Goal: Information Seeking & Learning: Learn about a topic

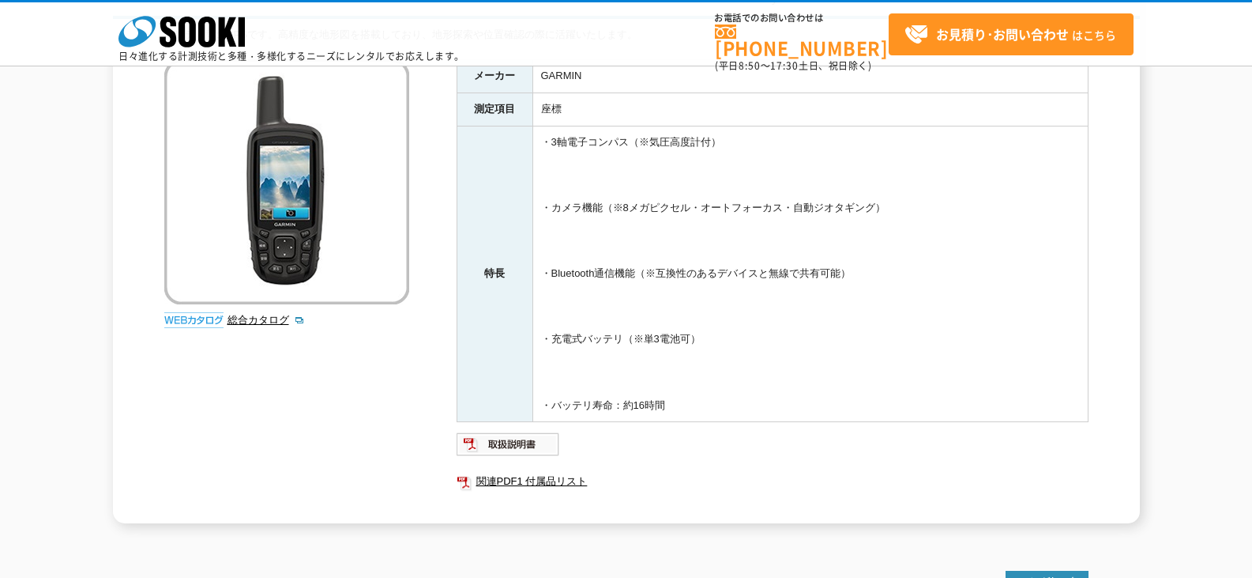
scroll to position [158, 0]
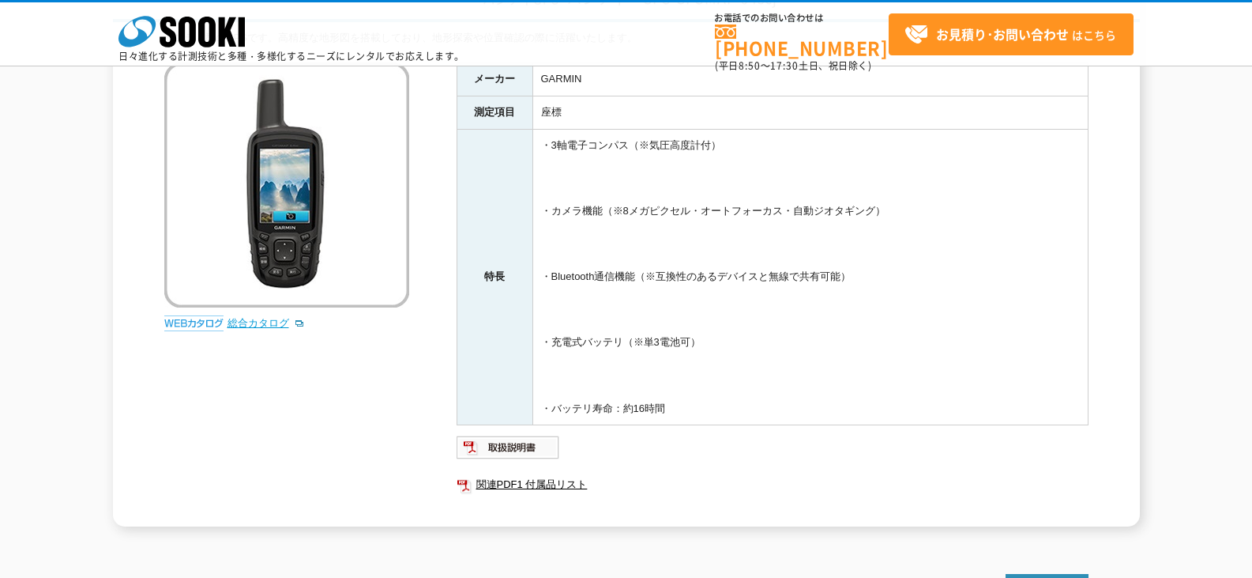
click at [278, 318] on link "総合カタログ" at bounding box center [266, 323] width 77 height 12
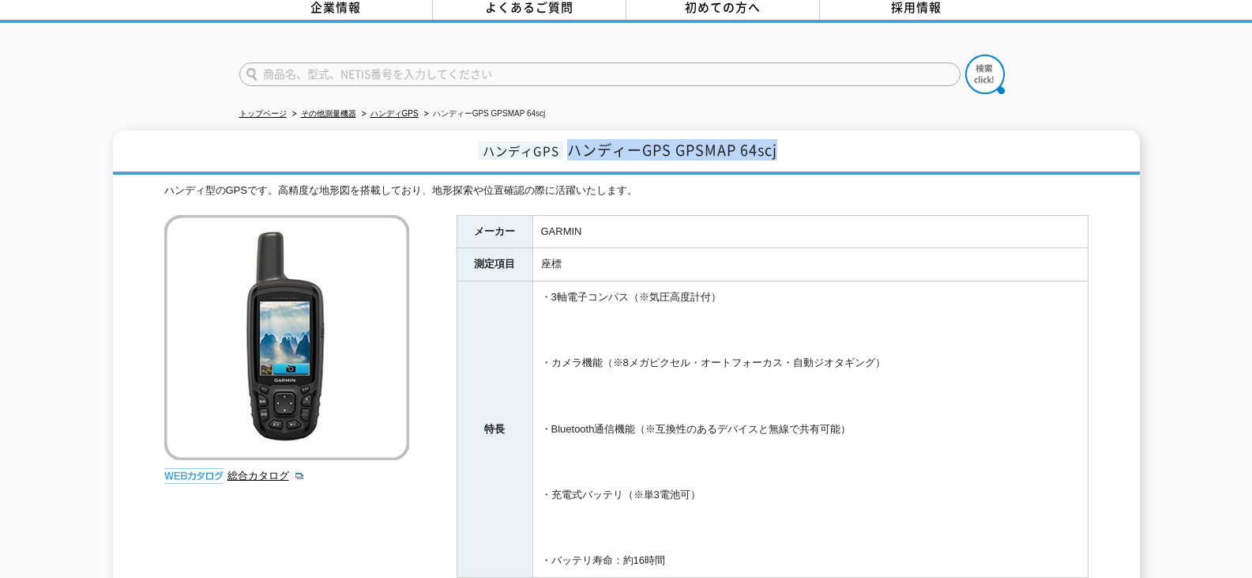
drag, startPoint x: 779, startPoint y: 141, endPoint x: 575, endPoint y: 142, distance: 203.8
click at [574, 142] on h1 "ハンディGPS ハンディーGPS GPSMAP 64scj" at bounding box center [626, 152] width 1027 height 44
copy span "ハンディーGPS GPSMAP 64scj"
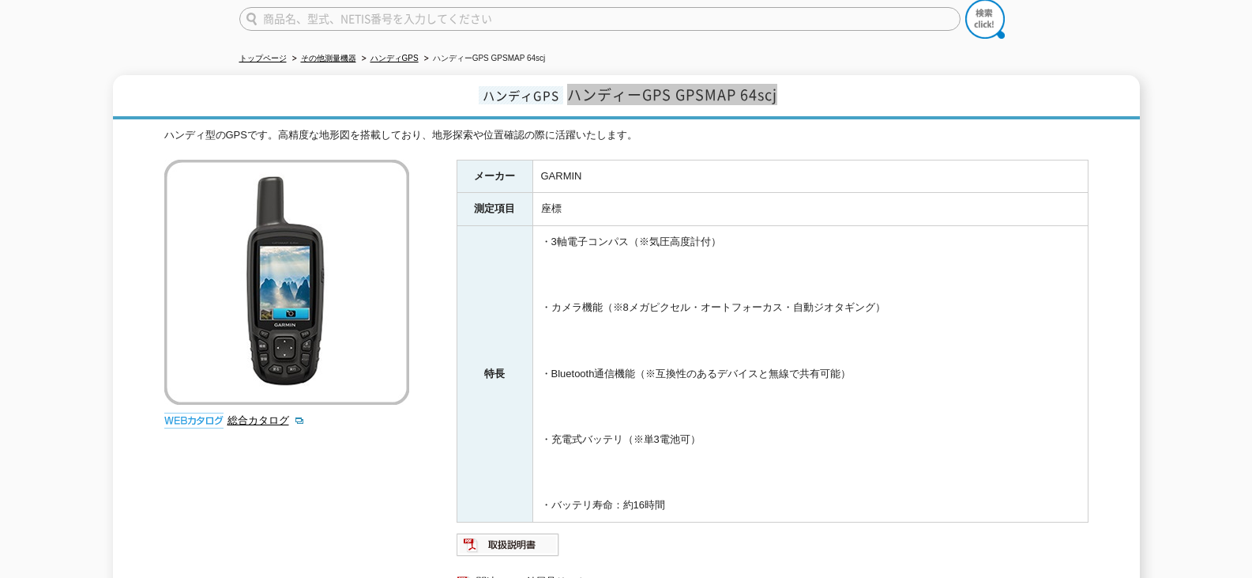
scroll to position [237, 0]
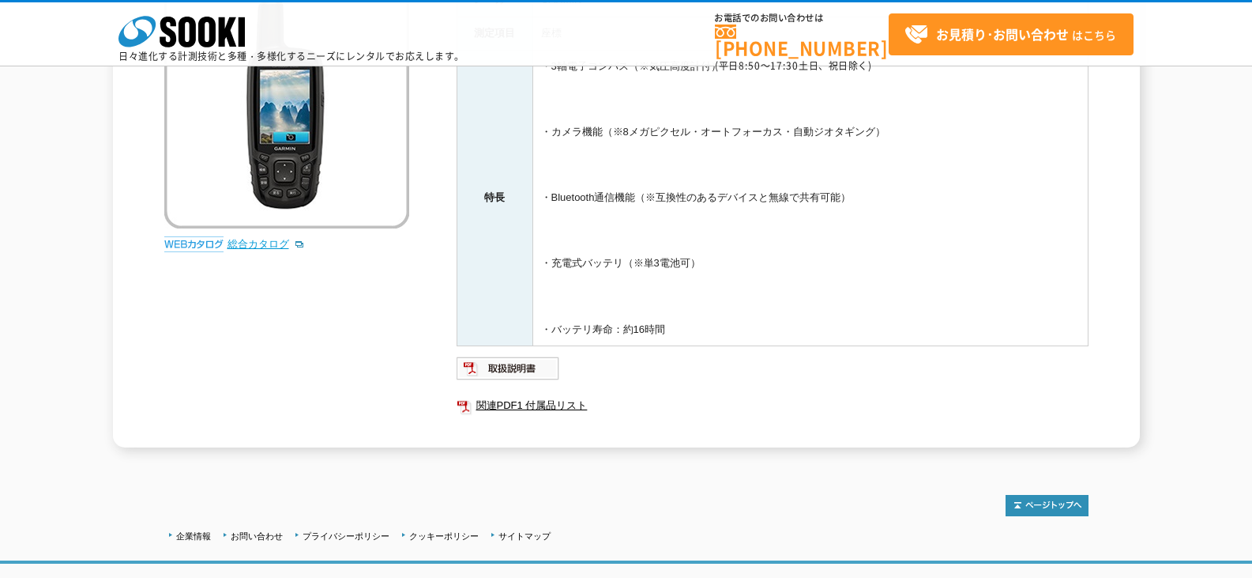
click at [251, 245] on link "総合カタログ" at bounding box center [266, 244] width 77 height 12
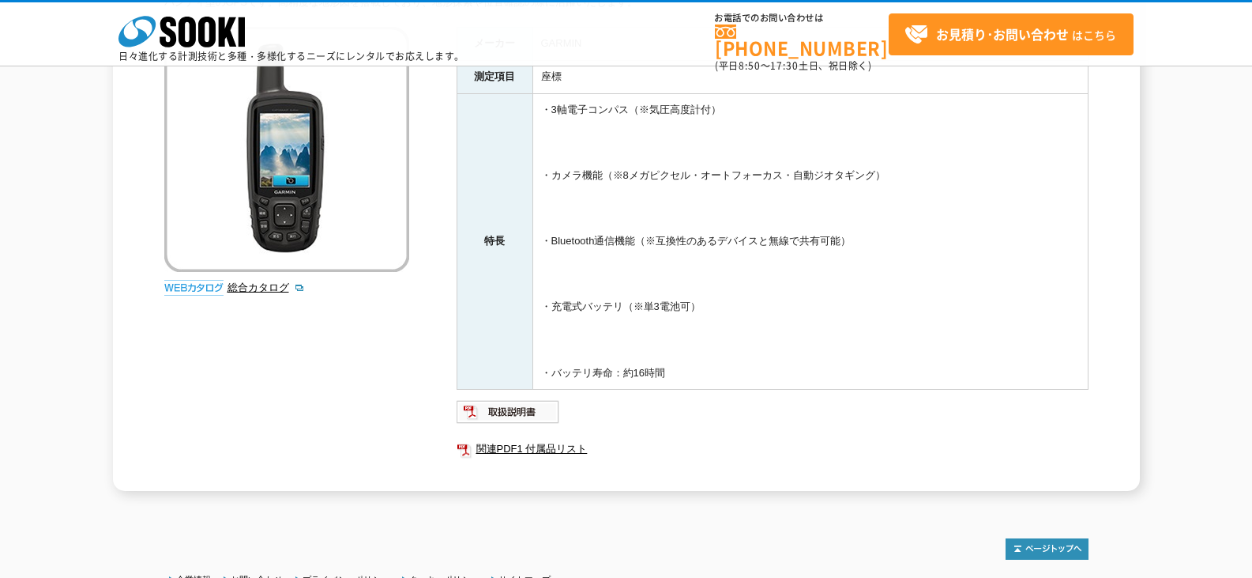
scroll to position [158, 0]
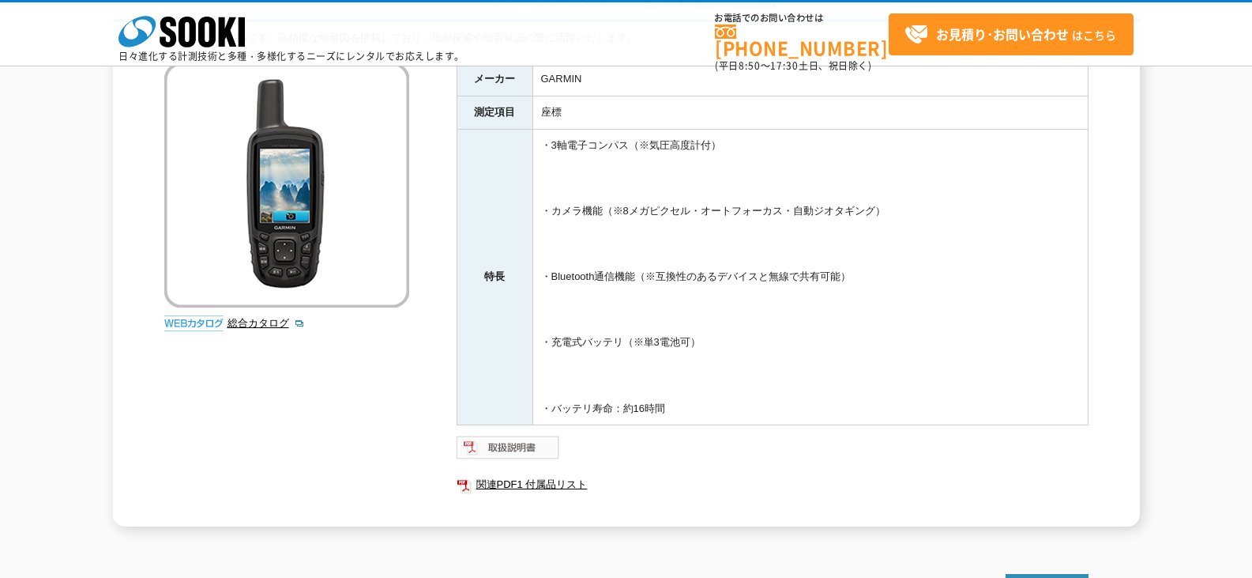
click at [510, 457] on img at bounding box center [508, 447] width 103 height 25
click at [265, 322] on link "総合カタログ" at bounding box center [266, 323] width 77 height 12
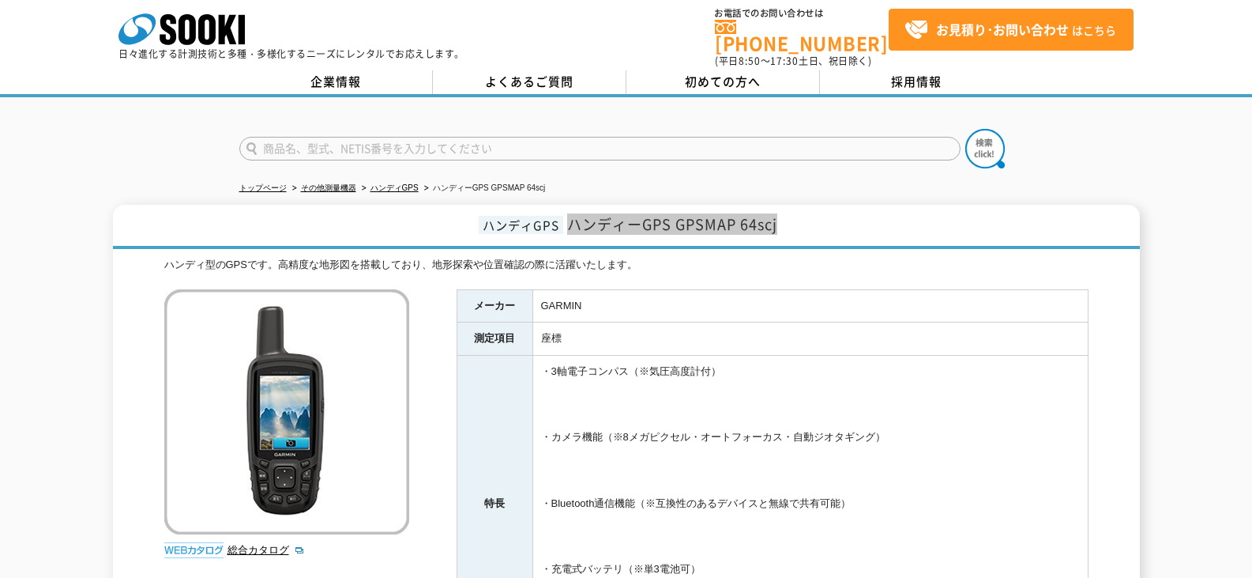
scroll to position [79, 0]
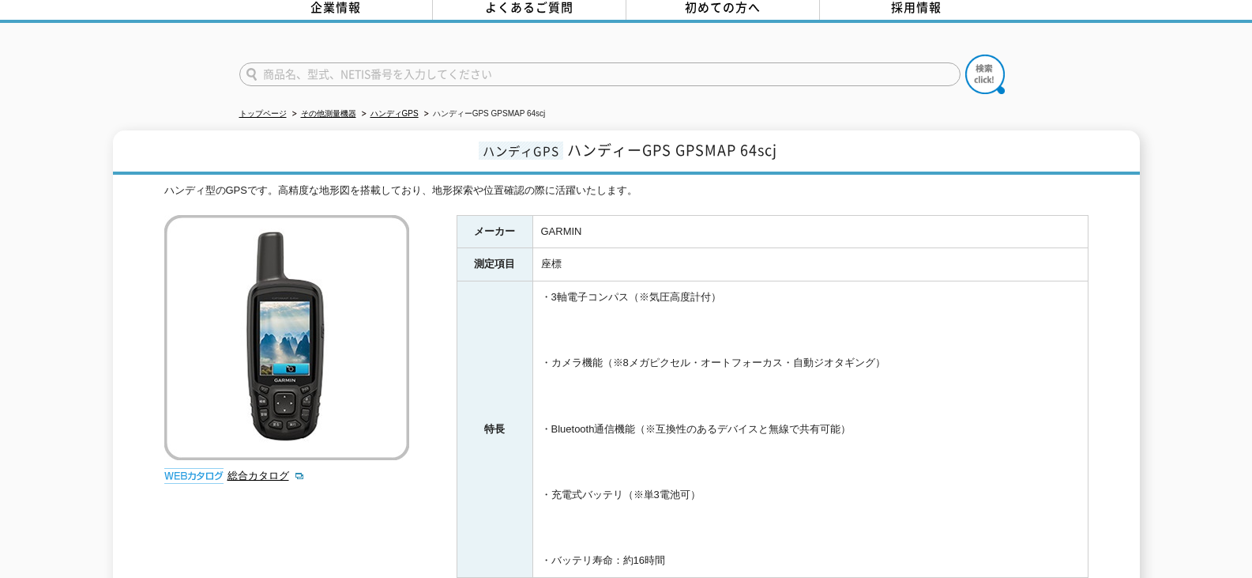
click at [630, 216] on td "GARMIN" at bounding box center [810, 231] width 555 height 33
drag, startPoint x: 593, startPoint y: 220, endPoint x: 469, endPoint y: 224, distance: 124.1
click at [469, 224] on tr "メーカー GARMIN" at bounding box center [772, 231] width 631 height 33
copy tr "メーカー GARMIN"
click at [604, 145] on span "ハンディーGPS GPSMAP 64scj" at bounding box center [672, 149] width 210 height 21
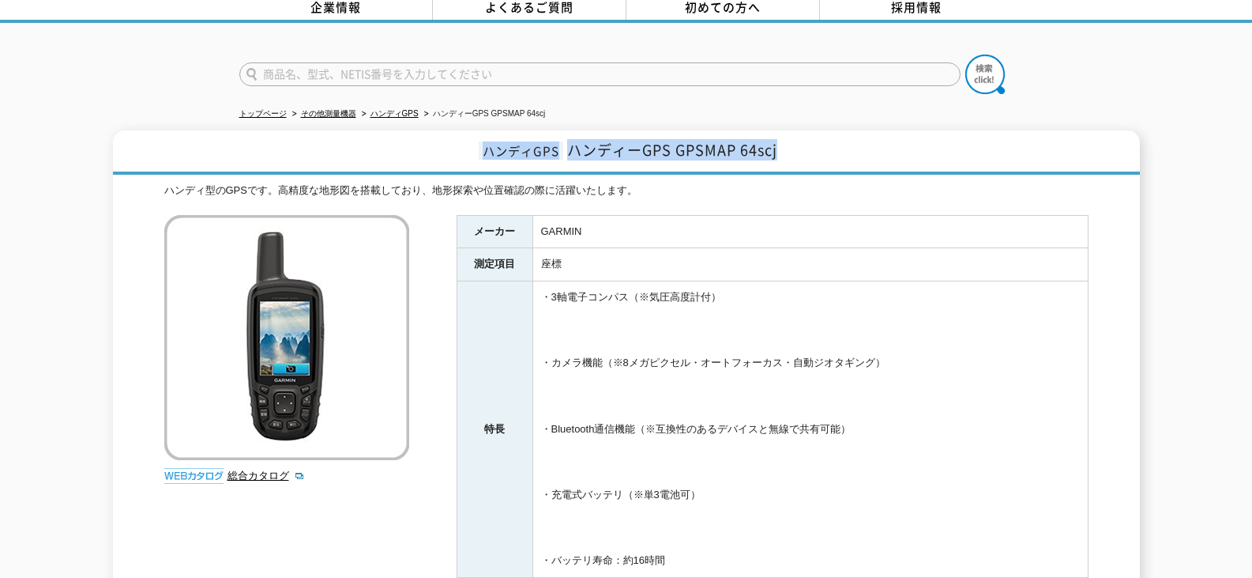
drag, startPoint x: 782, startPoint y: 141, endPoint x: 487, endPoint y: 147, distance: 295.5
click at [483, 145] on h1 "ハンディGPS ハンディーGPS GPSMAP 64scj" at bounding box center [626, 152] width 1027 height 44
copy h1 "ハンディGPS ハンディーGPS GPSMAP 64scj"
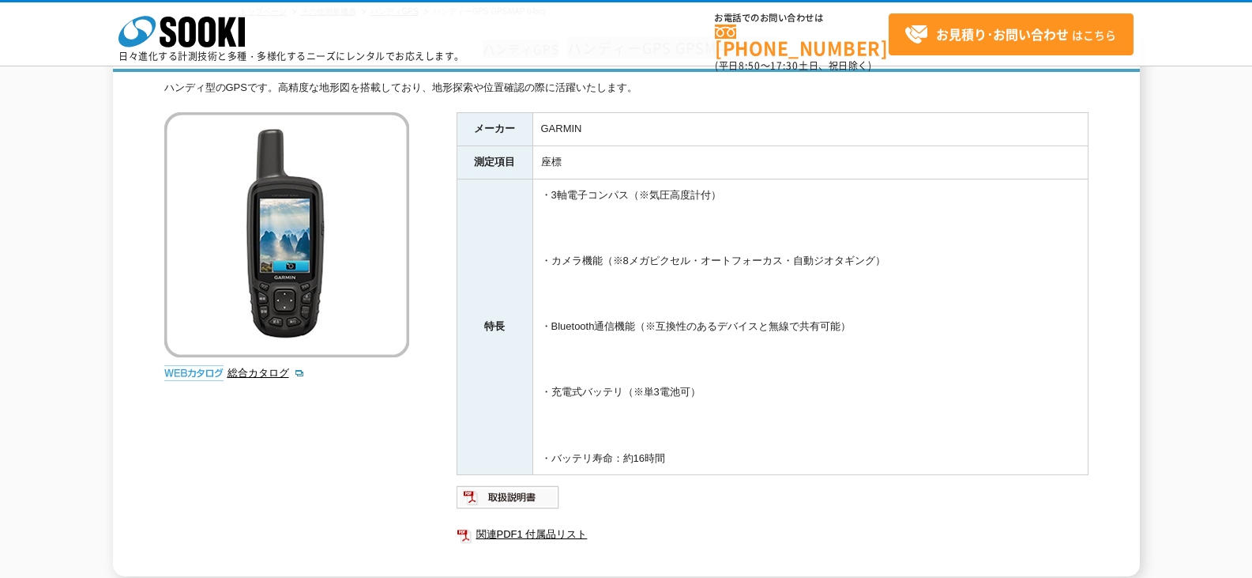
scroll to position [174, 0]
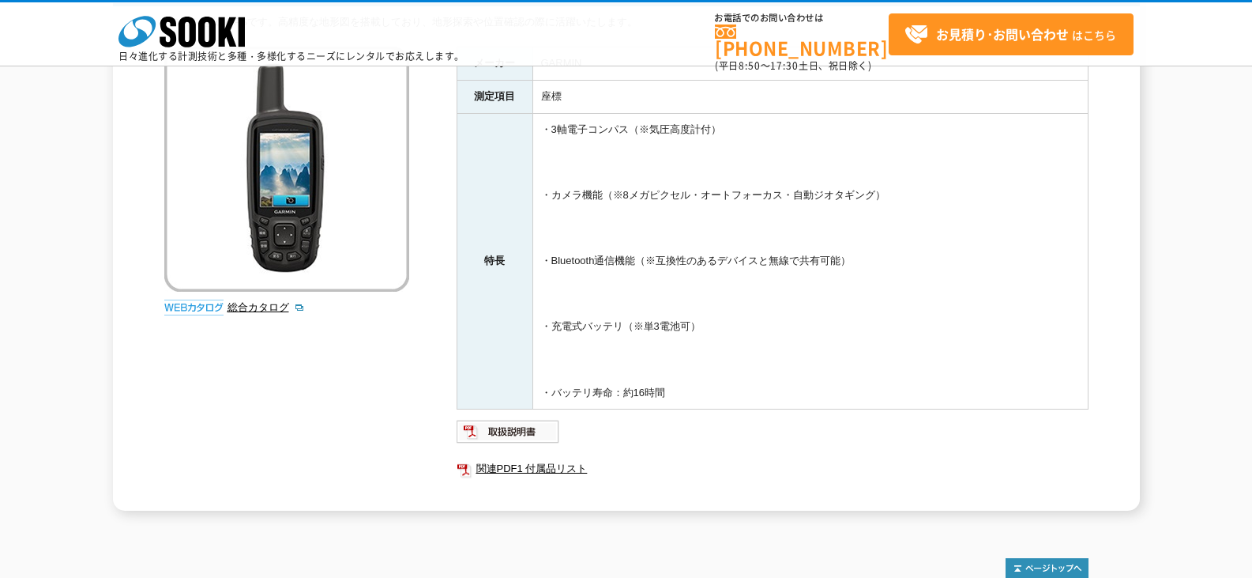
click at [917, 457] on ul "関連PDF1 付属品リスト" at bounding box center [773, 468] width 632 height 36
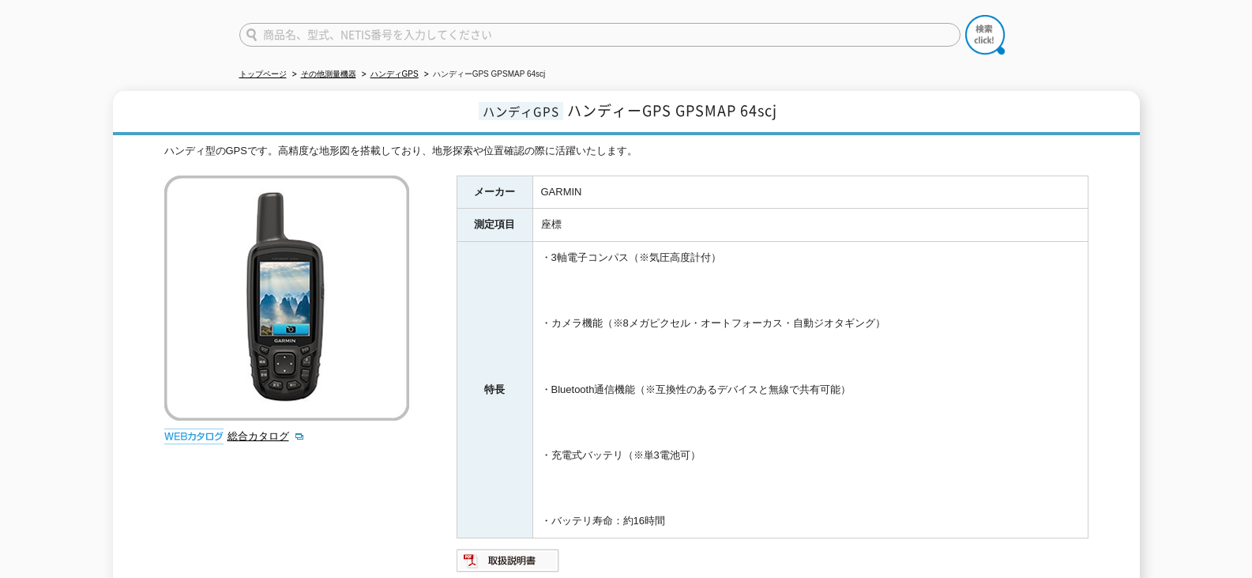
scroll to position [79, 0]
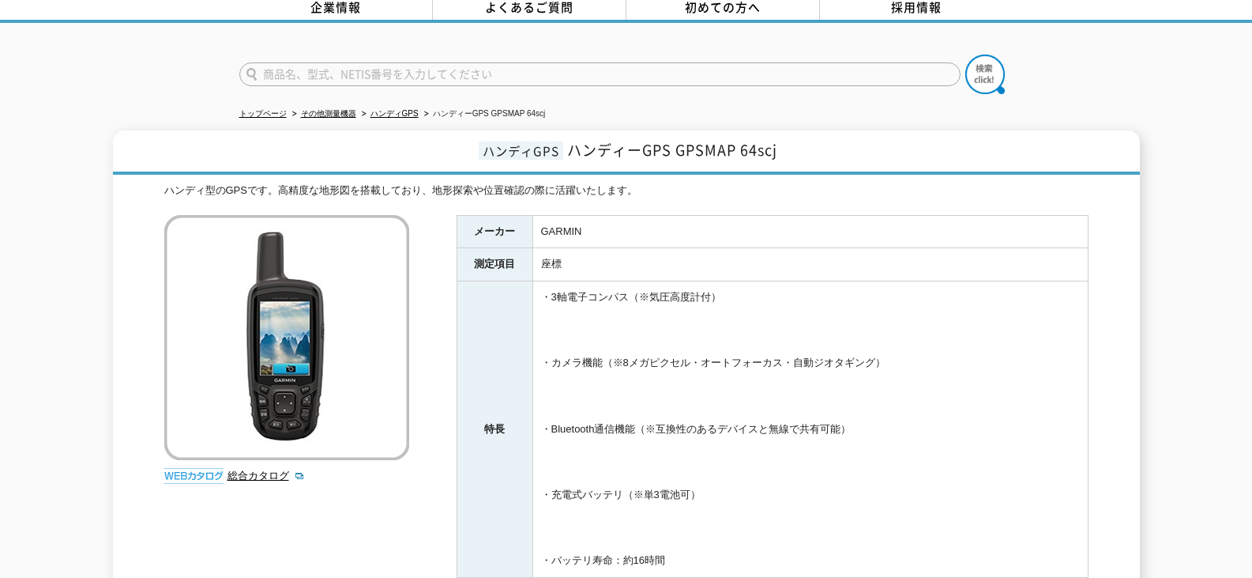
click at [574, 145] on span "ハンディーGPS GPSMAP 64scj" at bounding box center [672, 149] width 210 height 21
click at [587, 226] on td "GARMIN" at bounding box center [810, 231] width 555 height 33
drag, startPoint x: 584, startPoint y: 225, endPoint x: 538, endPoint y: 221, distance: 46.0
click at [538, 221] on td "GARMIN" at bounding box center [810, 231] width 555 height 33
click at [624, 222] on td "GARMIN" at bounding box center [810, 231] width 555 height 33
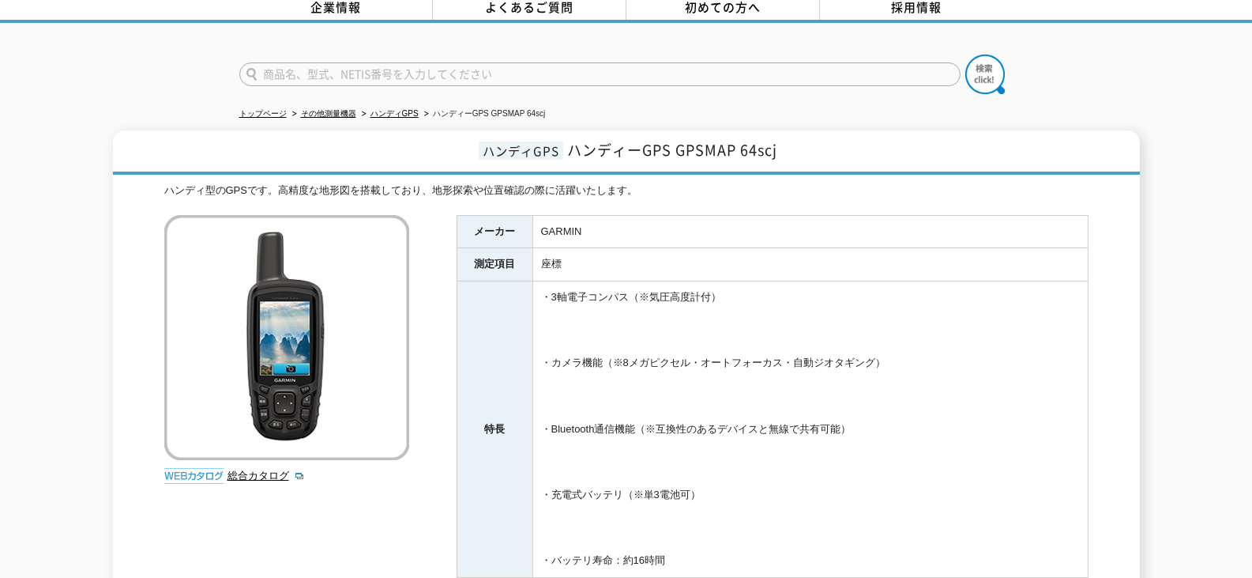
click at [563, 145] on h1 "ハンディGPS ハンディーGPS GPSMAP 64scj" at bounding box center [626, 152] width 1027 height 44
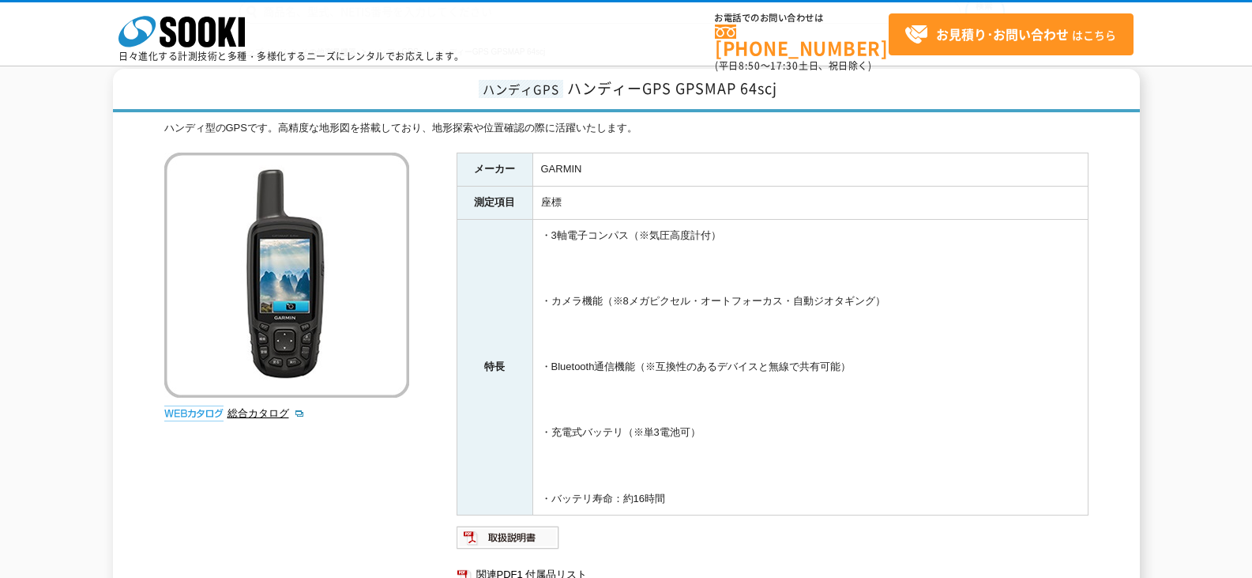
scroll to position [95, 0]
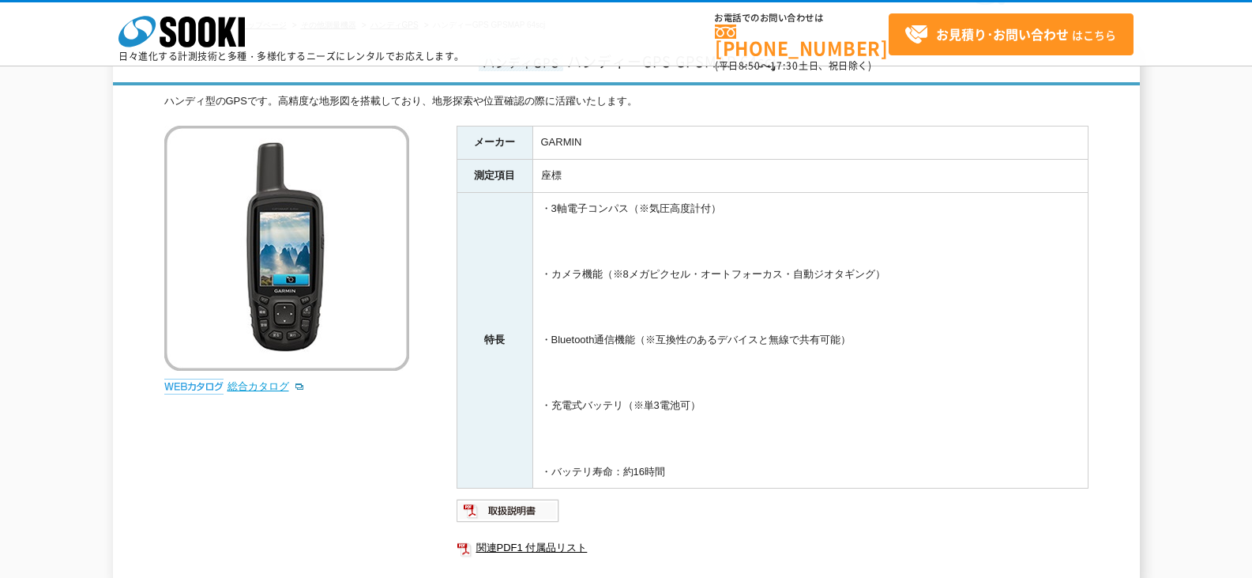
click at [257, 384] on link "総合カタログ" at bounding box center [266, 386] width 77 height 12
